Goal: Task Accomplishment & Management: Use online tool/utility

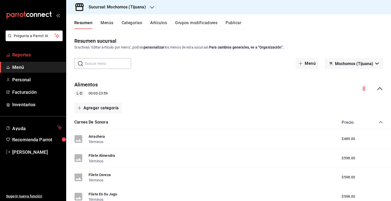
click at [26, 51] on span "Reportes" at bounding box center [37, 54] width 50 height 7
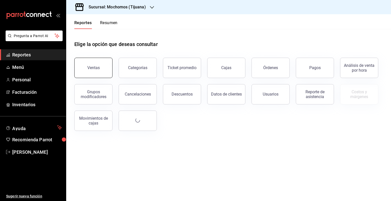
click at [85, 68] on button "Ventas" at bounding box center [93, 68] width 38 height 20
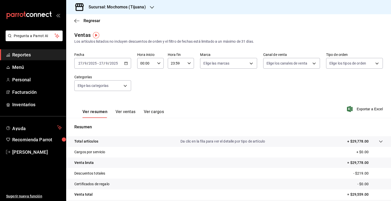
click at [123, 65] on div "[DATE] [DATE] - [DATE] [DATE]" at bounding box center [102, 63] width 57 height 11
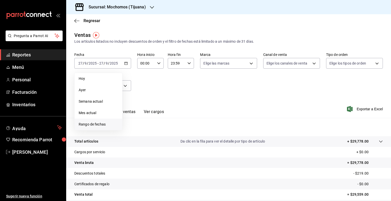
click at [97, 122] on span "Rango de fechas" at bounding box center [98, 124] width 39 height 5
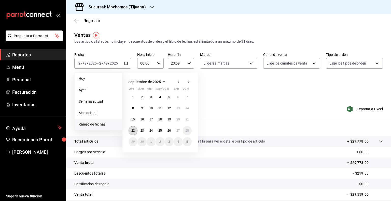
click at [135, 129] on button "22" at bounding box center [132, 130] width 9 height 9
click at [180, 131] on button "27" at bounding box center [177, 130] width 9 height 9
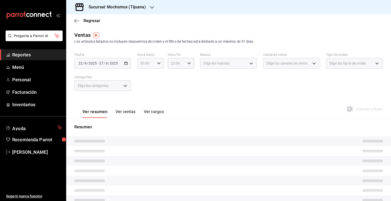
click at [159, 63] on icon "button" at bounding box center [159, 64] width 4 height 4
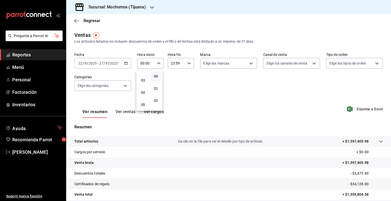
scroll to position [35, 0]
click at [142, 101] on button "05" at bounding box center [142, 103] width 11 height 10
type input "05:00"
click at [228, 65] on div at bounding box center [195, 100] width 391 height 201
click at [228, 65] on body "Pregunta a Parrot AI Reportes Menú Personal Facturación Inventarios Ayuda Recom…" at bounding box center [195, 100] width 391 height 201
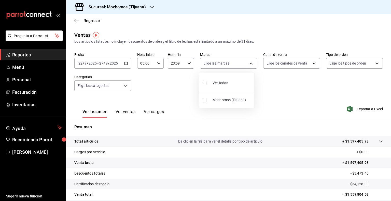
click at [187, 64] on div at bounding box center [195, 100] width 391 height 201
click at [187, 64] on icon "button" at bounding box center [189, 64] width 4 height 4
click at [173, 85] on span "05" at bounding box center [172, 87] width 5 height 4
type input "05:59"
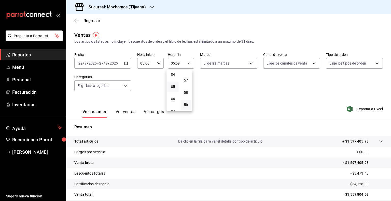
click at [249, 64] on div at bounding box center [195, 100] width 391 height 201
click at [249, 64] on body "Pregunta a Parrot AI Reportes Menú Personal Facturación Inventarios Ayuda Recom…" at bounding box center [195, 100] width 391 height 201
click at [229, 87] on li "Ver todas" at bounding box center [226, 82] width 55 height 15
type input "c300ab0f-4e96-434a-ab79-9fec8b673c9f"
checkbox input "true"
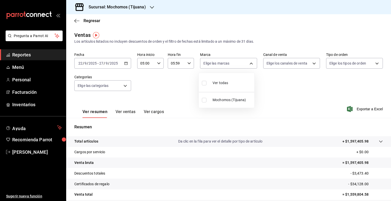
checkbox input "true"
click at [280, 66] on div at bounding box center [195, 100] width 391 height 201
click at [280, 66] on body "Pregunta a Parrot AI Reportes Menú Personal Facturación Inventarios Ayuda Recom…" at bounding box center [195, 100] width 391 height 201
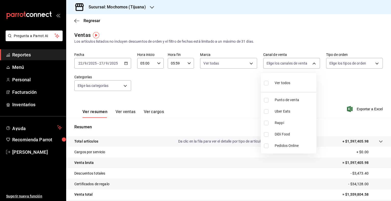
click at [280, 81] on span "Ver todos" at bounding box center [282, 82] width 16 height 5
type input "PARROT,UBER_EATS,RAPPI,DIDI_FOOD,ONLINE"
checkbox input "true"
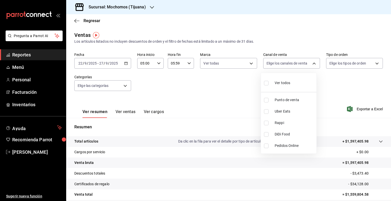
checkbox input "true"
click at [351, 62] on div at bounding box center [195, 100] width 391 height 201
click at [351, 62] on body "Pregunta a Parrot AI Reportes Menú Personal Facturación Inventarios Ayuda Recom…" at bounding box center [195, 100] width 391 height 201
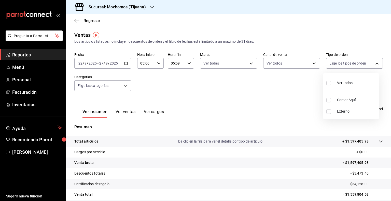
click at [344, 79] on div "Ver todos" at bounding box center [339, 82] width 26 height 11
type input "59fdec9d-7e45-44f1-b527-5416629fe4e9,EXTERNAL"
checkbox input "true"
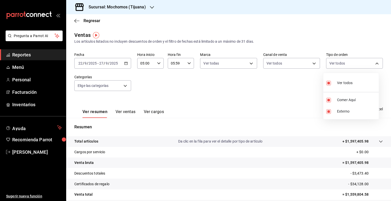
click at [127, 84] on div at bounding box center [195, 100] width 391 height 201
click at [127, 84] on body "Pregunta a Parrot AI Reportes Menú Personal Facturación Inventarios Ayuda Recom…" at bounding box center [195, 100] width 391 height 201
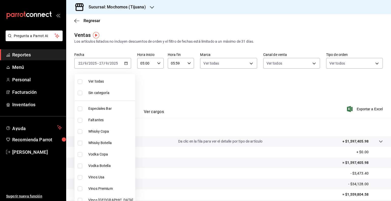
click at [115, 82] on span "Ver todas" at bounding box center [110, 81] width 45 height 5
type input "d01c1a80-0c2c-4bb7-96a3-2750fe7e1a71,a374eb17-8ac6-42e7-8227-74a2ddfc174f,358d4…"
checkbox input "true"
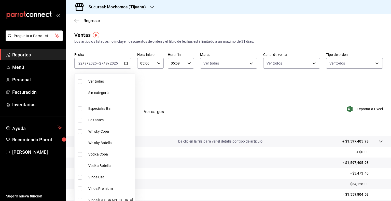
checkbox input "true"
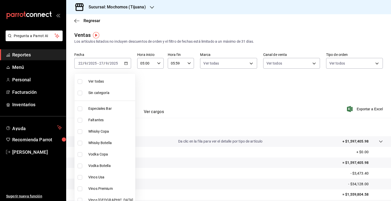
checkbox input "true"
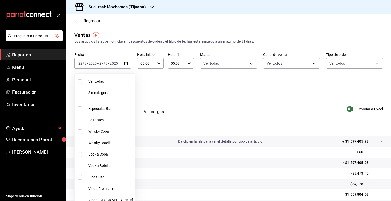
checkbox input "true"
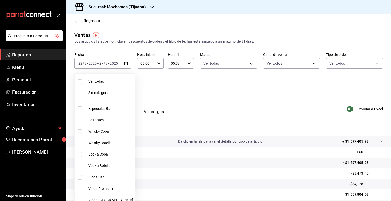
checkbox input "true"
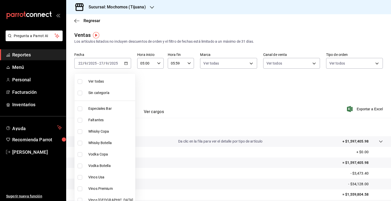
checkbox input "true"
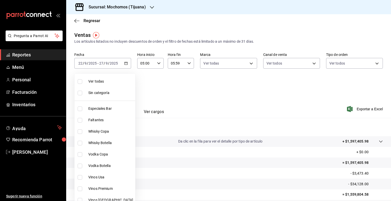
checkbox input "true"
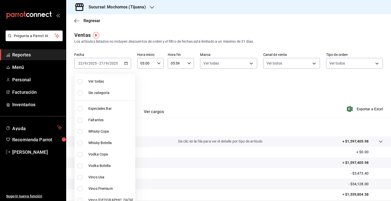
checkbox input "true"
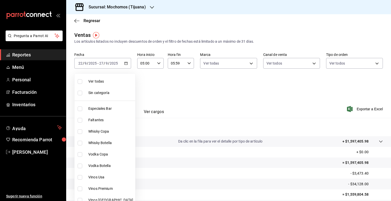
checkbox input "true"
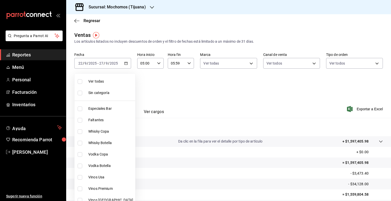
checkbox input "true"
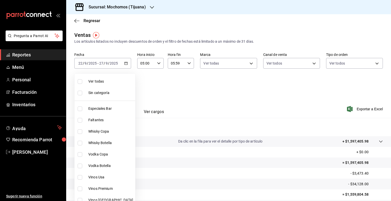
checkbox input "true"
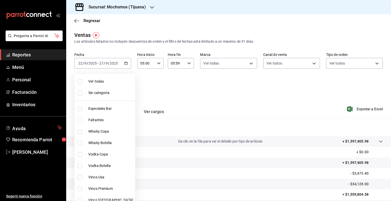
checkbox input "true"
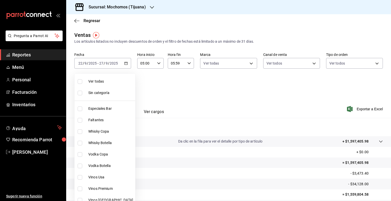
checkbox input "true"
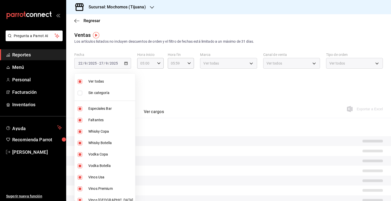
click at [110, 82] on span "Ver todas" at bounding box center [110, 81] width 45 height 5
checkbox input "false"
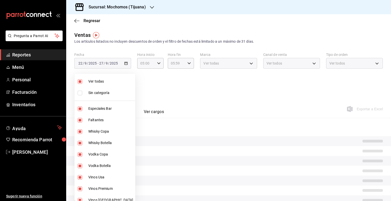
checkbox input "false"
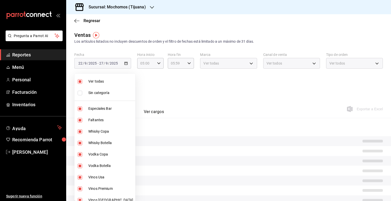
checkbox input "false"
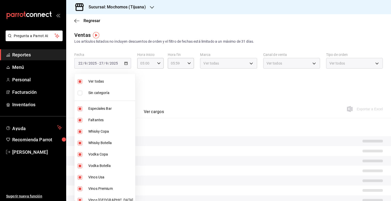
checkbox input "false"
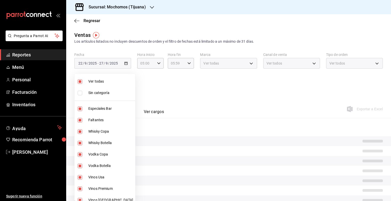
checkbox input "false"
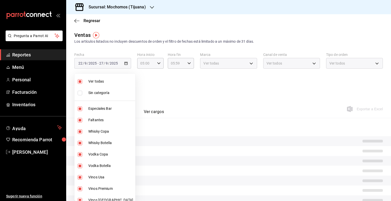
checkbox input "false"
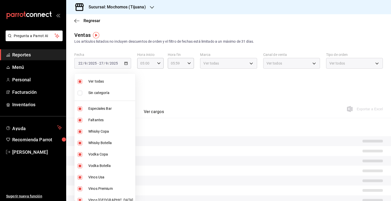
checkbox input "false"
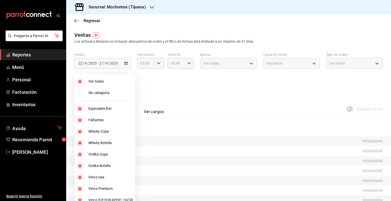
checkbox input "false"
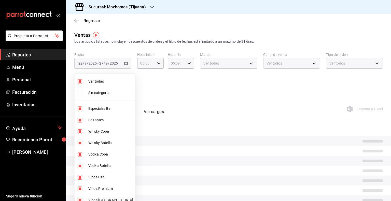
checkbox input "false"
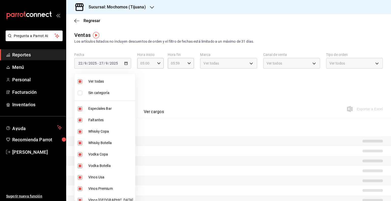
checkbox input "false"
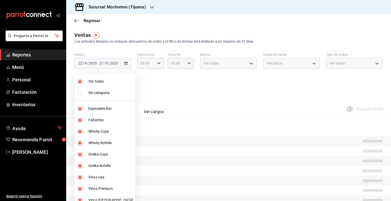
checkbox input "false"
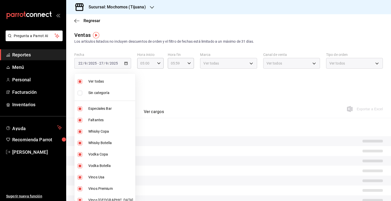
checkbox input "false"
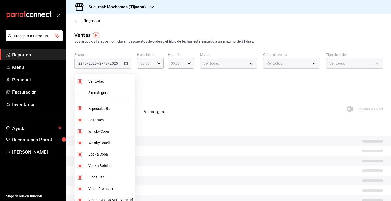
checkbox input "false"
click at [110, 82] on span "Ver todas" at bounding box center [110, 81] width 45 height 5
type input "d01c1a80-0c2c-4bb7-96a3-2750fe7e1a71,a374eb17-8ac6-42e7-8227-74a2ddfc174f,358d4…"
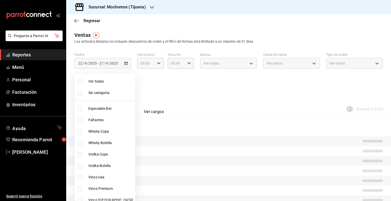
checkbox input "true"
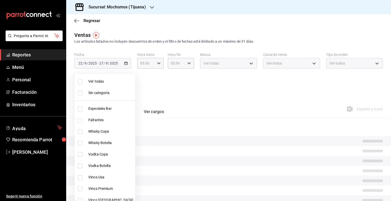
checkbox input "true"
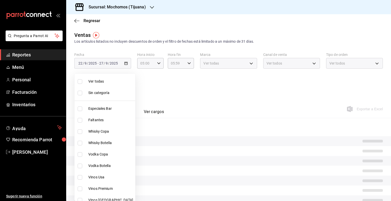
checkbox input "true"
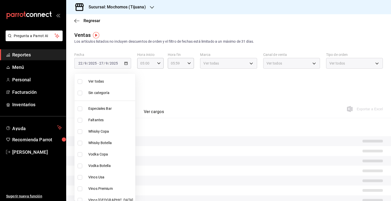
checkbox input "true"
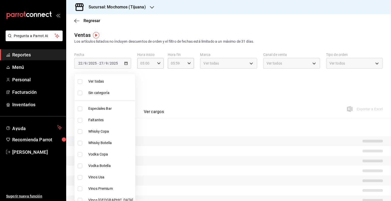
checkbox input "true"
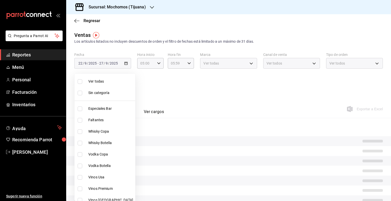
checkbox input "true"
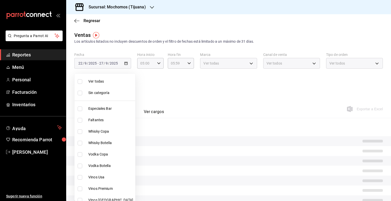
checkbox input "true"
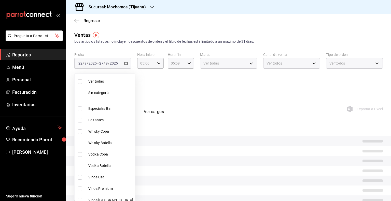
checkbox input "true"
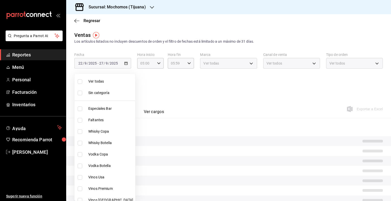
checkbox input "true"
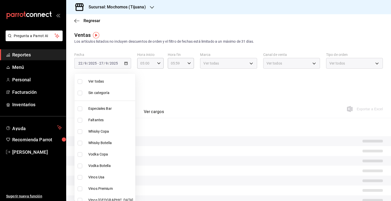
checkbox input "true"
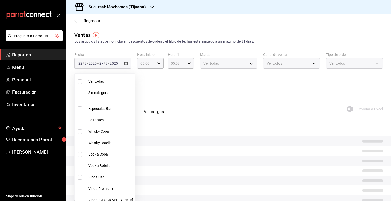
checkbox input "true"
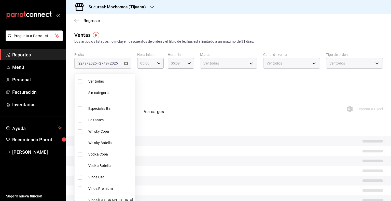
checkbox input "true"
drag, startPoint x: 183, startPoint y: 96, endPoint x: 185, endPoint y: 100, distance: 4.9
click at [185, 100] on div at bounding box center [195, 100] width 391 height 201
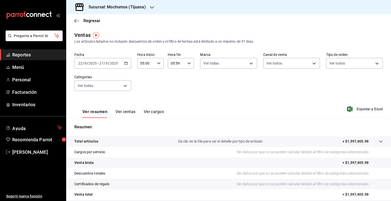
click at [355, 107] on span "Exportar a Excel" at bounding box center [365, 109] width 35 height 6
click at [355, 107] on div "Ver resumen Ver ventas Ver cargos Exportar a Excel" at bounding box center [228, 107] width 324 height 21
